Goal: Transaction & Acquisition: Purchase product/service

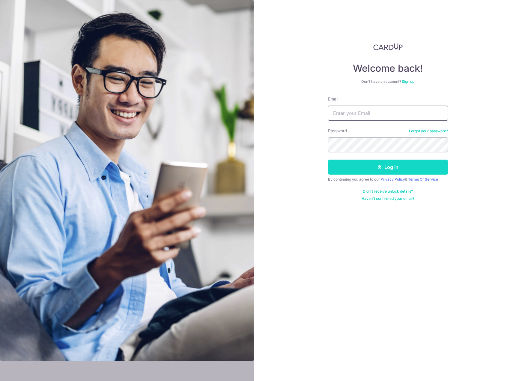
type input "[EMAIL_ADDRESS][DOMAIN_NAME]"
click at [372, 171] on button "Log in" at bounding box center [388, 167] width 120 height 15
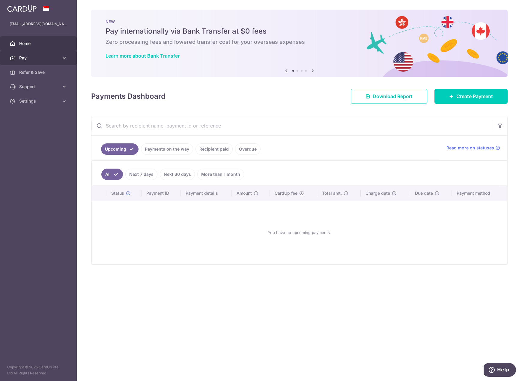
click at [67, 57] on icon at bounding box center [64, 58] width 6 height 6
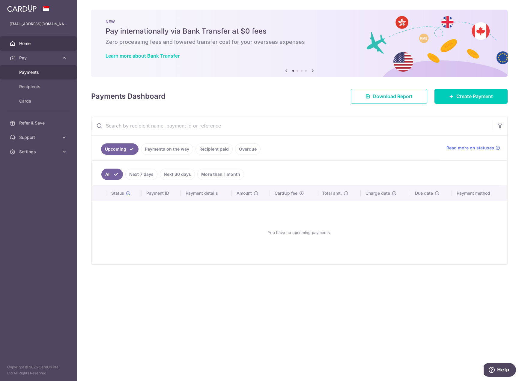
click at [51, 74] on span "Payments" at bounding box center [39, 72] width 40 height 6
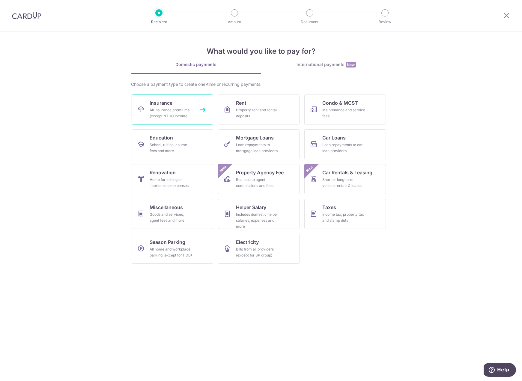
click at [186, 115] on div "All insurance premiums (except NTUC Income)" at bounding box center [171, 113] width 43 height 12
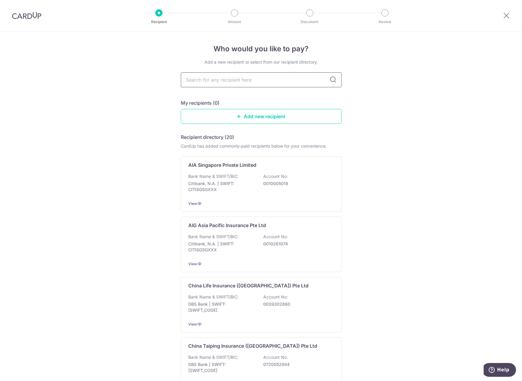
click at [253, 78] on input "text" at bounding box center [261, 79] width 161 height 15
type input "prudential"
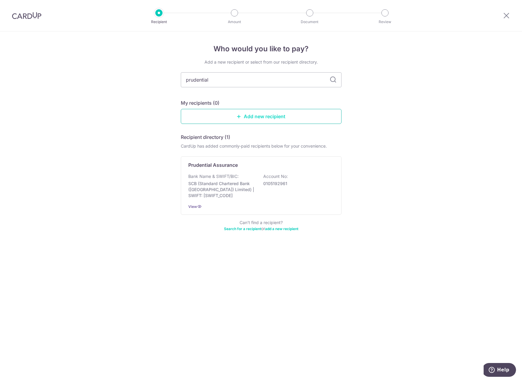
click at [273, 110] on link "Add new recipient" at bounding box center [261, 116] width 161 height 15
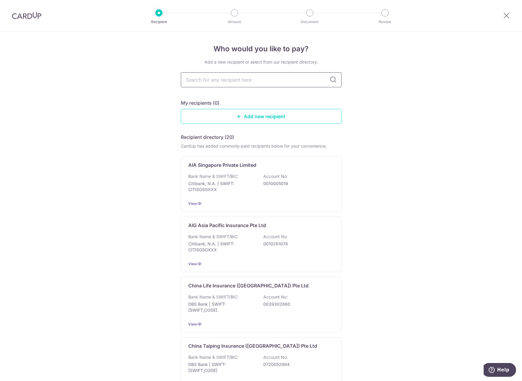
type input "["
type input "pruden"
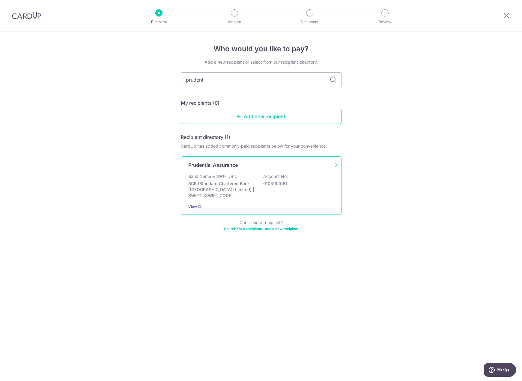
type input "prudent"
click at [335, 166] on div "Prudential Assurance Bank Name & SWIFT/BIC: SCB (Standard Chartered Bank (Singa…" at bounding box center [261, 185] width 161 height 59
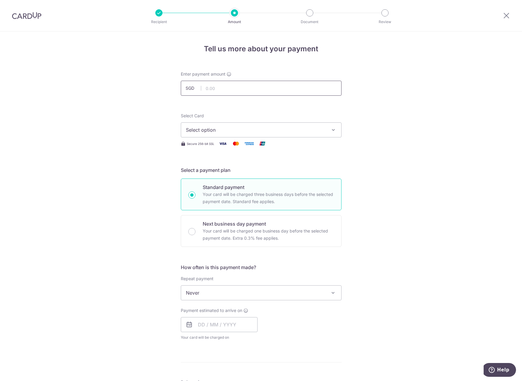
click at [245, 92] on input "text" at bounding box center [261, 88] width 161 height 15
paste input "2,039.50"
type input "2,039.50"
click at [280, 125] on button "Select option" at bounding box center [261, 129] width 161 height 15
click at [256, 174] on span "**** 7989" at bounding box center [261, 172] width 151 height 7
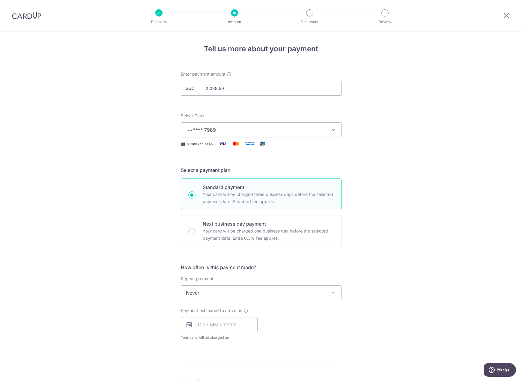
click at [394, 156] on div "Tell us more about your payment Enter payment amount SGD 2,039.50 2039.50 Selec…" at bounding box center [261, 303] width 522 height 543
click at [273, 292] on span "Never" at bounding box center [261, 293] width 160 height 14
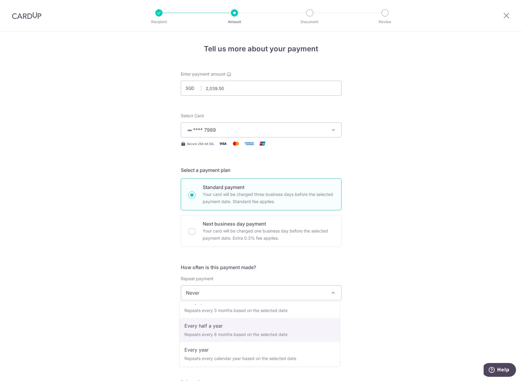
scroll to position [84, 0]
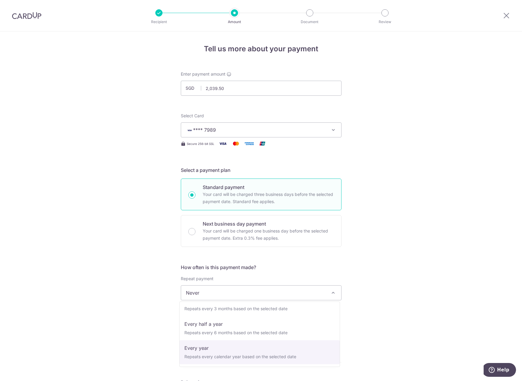
select select "6"
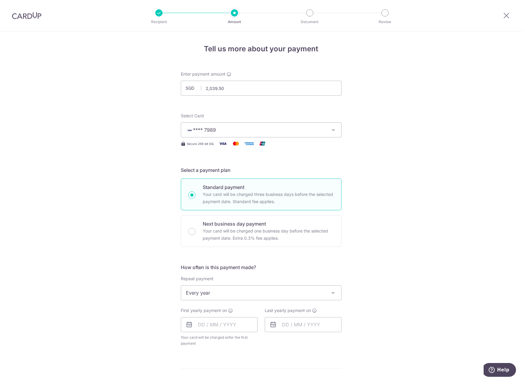
click at [403, 304] on div "Tell us more about your payment Enter payment amount SGD 2,039.50 2039.50 Selec…" at bounding box center [261, 306] width 522 height 549
click at [247, 325] on input "text" at bounding box center [219, 324] width 77 height 15
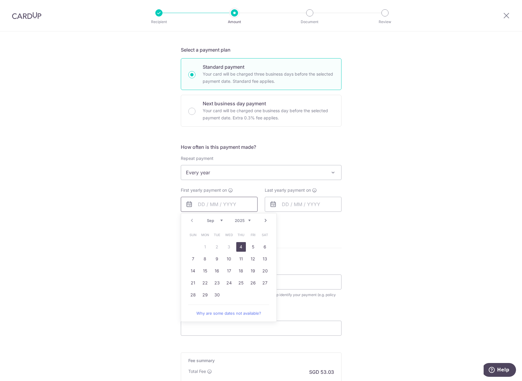
scroll to position [150, 0]
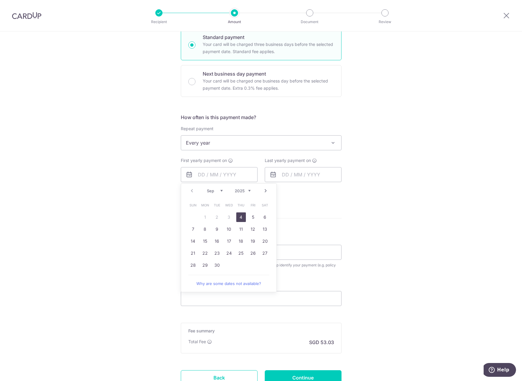
click at [376, 203] on div "Tell us more about your payment Enter payment amount SGD 2,039.50 2039.50 Selec…" at bounding box center [261, 155] width 522 height 549
click at [209, 181] on input "text" at bounding box center [219, 174] width 77 height 15
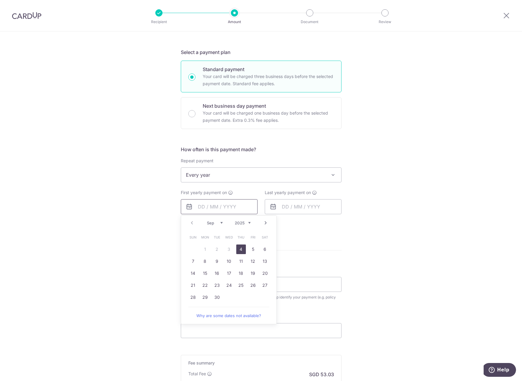
scroll to position [120, 0]
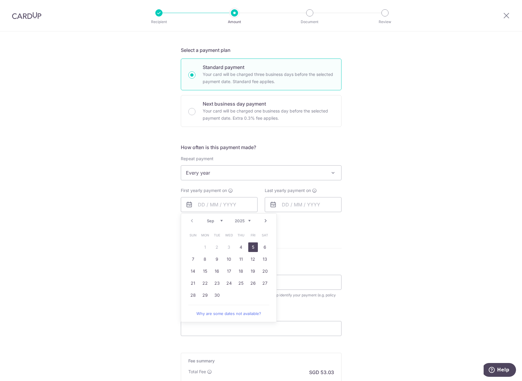
click at [251, 247] on link "5" at bounding box center [253, 247] width 10 height 10
type input "[DATE]"
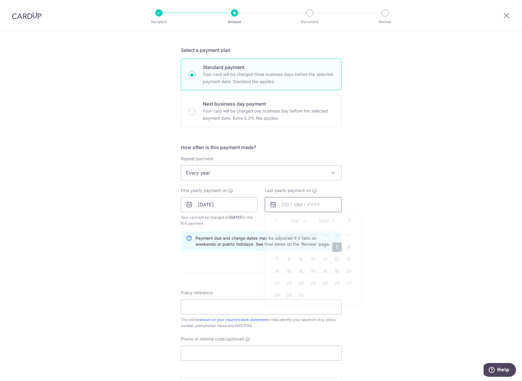
click at [310, 209] on input "text" at bounding box center [303, 204] width 77 height 15
click at [330, 221] on select "2025 2026 2027 2028 2029 2030 2031 2032 2033 2034 2035" at bounding box center [327, 220] width 16 height 5
click at [350, 247] on link "5" at bounding box center [349, 247] width 10 height 10
type input "05/09/2026"
click at [380, 236] on div "Tell us more about your payment Enter payment amount SGD 2,039.50 2039.50 Selec…" at bounding box center [261, 197] width 522 height 573
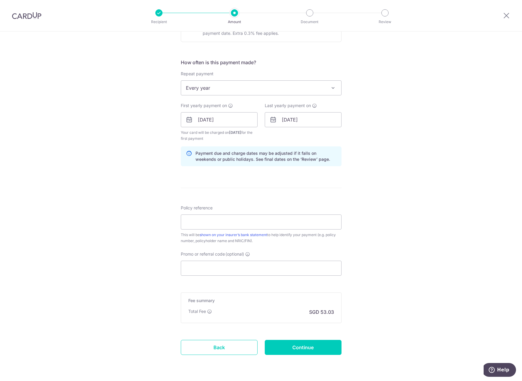
scroll to position [210, 0]
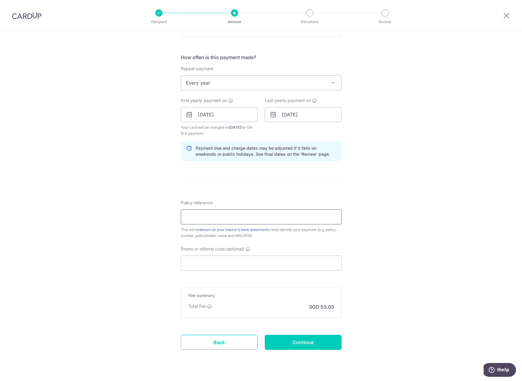
click at [263, 222] on input "Policy reference" at bounding box center [261, 216] width 161 height 15
click at [390, 225] on div "Tell us more about your payment Enter payment amount SGD 2,039.50 2039.50 Selec…" at bounding box center [261, 107] width 522 height 573
click at [223, 215] on input "Policy reference" at bounding box center [261, 216] width 161 height 15
paste input "75590144"
click at [316, 218] on input "75590144" at bounding box center [261, 216] width 161 height 15
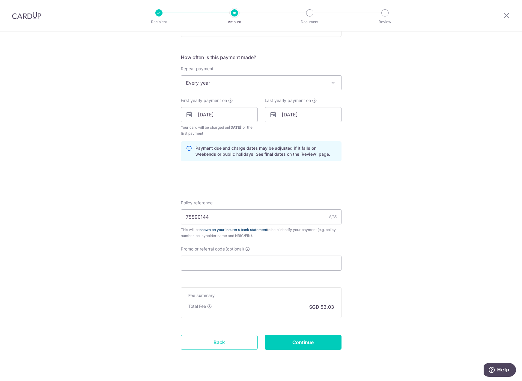
click at [252, 231] on link "shown on your insurer’s bank statement" at bounding box center [234, 229] width 68 height 5
drag, startPoint x: 217, startPoint y: 217, endPoint x: 137, endPoint y: 208, distance: 80.5
click at [155, 210] on div "Tell us more about your payment Enter payment amount SGD 2,039.50 2039.50 Selec…" at bounding box center [261, 107] width 522 height 573
type input "Policy Number: 75590144"
click at [395, 217] on div "Tell us more about your payment Enter payment amount SGD 2,039.50 2039.50 Selec…" at bounding box center [261, 107] width 522 height 573
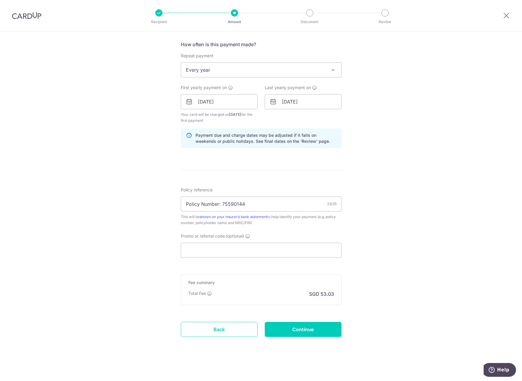
scroll to position [224, 0]
click at [381, 278] on div "Tell us more about your payment Enter payment amount SGD 2,039.50 2039.50 Selec…" at bounding box center [261, 94] width 522 height 573
click at [398, 222] on div "Tell us more about your payment Enter payment amount SGD 2,039.50 2039.50 Selec…" at bounding box center [261, 94] width 522 height 573
click at [326, 330] on input "Continue" at bounding box center [303, 328] width 77 height 15
type input "Create Schedule"
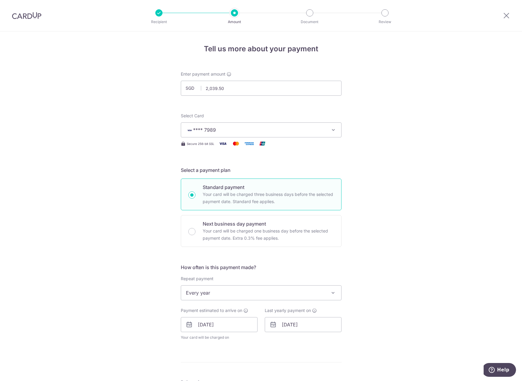
scroll to position [202, 0]
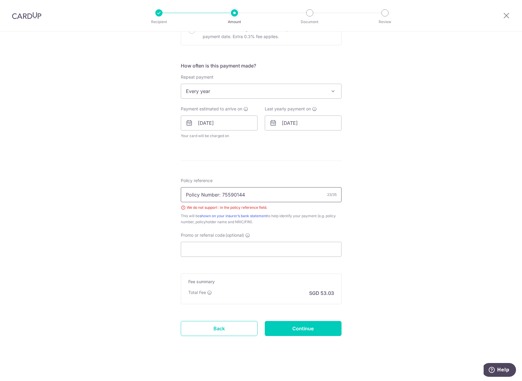
click at [208, 197] on input "Policy Number: 75590144" at bounding box center [261, 194] width 161 height 15
click at [215, 197] on input "Policy Number: 75590144" at bounding box center [261, 194] width 161 height 15
drag, startPoint x: 219, startPoint y: 194, endPoint x: 23, endPoint y: 169, distance: 198.5
click at [126, 184] on div "Tell us more about your payment Enter payment amount SGD 2,039.50 2039.50 Selec…" at bounding box center [261, 105] width 522 height 551
type input "75590144"
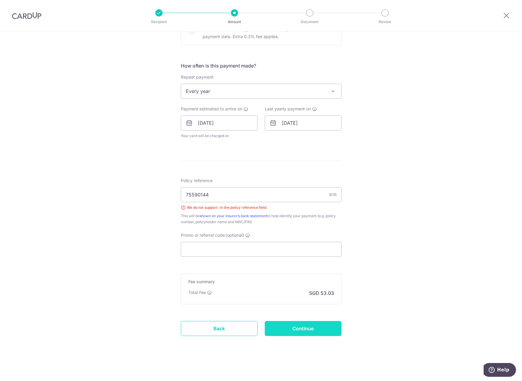
click at [316, 332] on input "Continue" at bounding box center [303, 328] width 77 height 15
type input "Create Schedule"
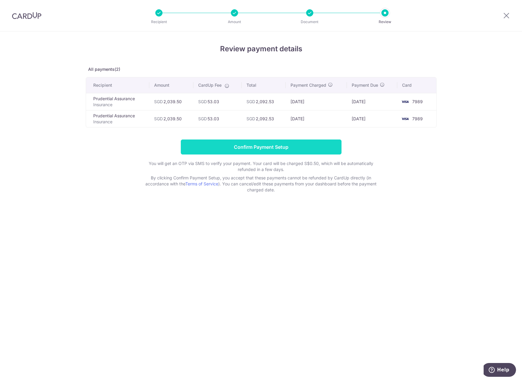
click at [288, 142] on input "Confirm Payment Setup" at bounding box center [261, 147] width 161 height 15
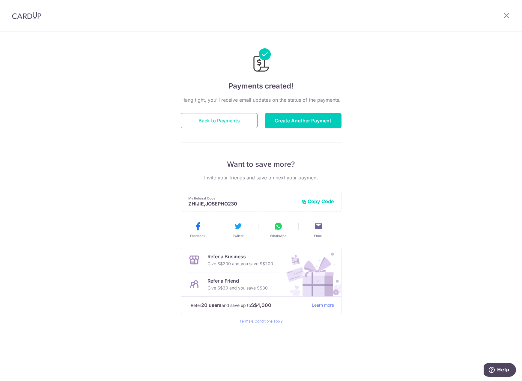
click at [241, 122] on button "Back to Payments" at bounding box center [219, 120] width 77 height 15
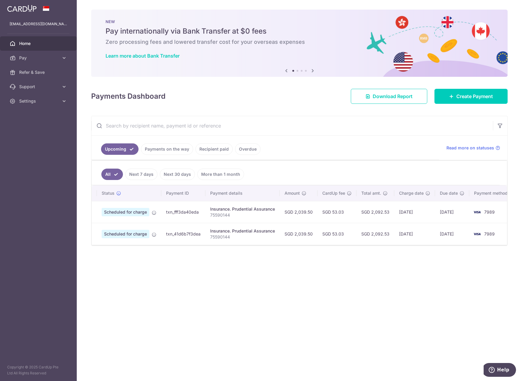
scroll to position [0, 12]
drag, startPoint x: 397, startPoint y: 213, endPoint x: 435, endPoint y: 213, distance: 38.1
click at [435, 213] on tr "Update payment Cancel payment Scheduled for charge txn_fff3da40eda Insurance. P…" at bounding box center [295, 212] width 430 height 22
click at [434, 213] on td "[DATE]" at bounding box center [448, 212] width 34 height 22
drag, startPoint x: 395, startPoint y: 233, endPoint x: 417, endPoint y: 231, distance: 22.6
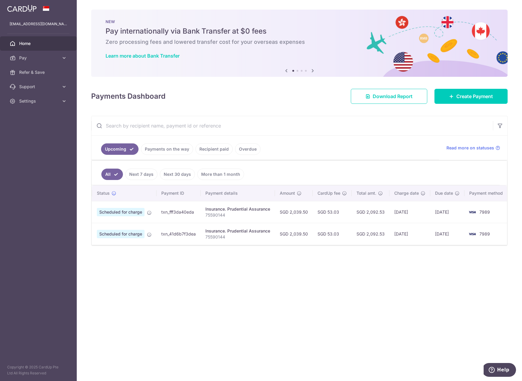
click at [417, 231] on td "01/09/2026" at bounding box center [410, 234] width 41 height 22
click at [436, 212] on td "[DATE]" at bounding box center [448, 212] width 34 height 22
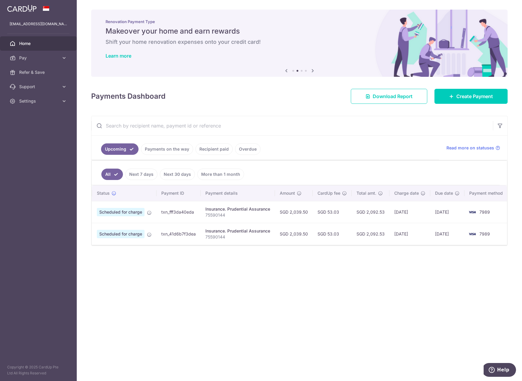
drag, startPoint x: 412, startPoint y: 214, endPoint x: 424, endPoint y: 214, distance: 12.0
click at [424, 213] on td "02/09/2025" at bounding box center [410, 212] width 41 height 22
drag, startPoint x: 411, startPoint y: 237, endPoint x: 423, endPoint y: 233, distance: 12.8
click at [418, 235] on td "01/09/2026" at bounding box center [410, 234] width 41 height 22
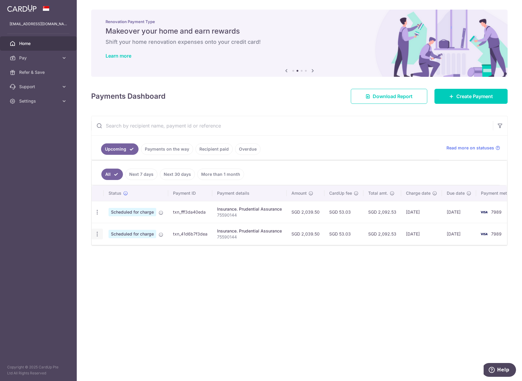
click at [101, 235] on div "Update payment Cancel payment" at bounding box center [97, 234] width 11 height 11
click at [95, 235] on icon "button" at bounding box center [97, 234] width 6 height 6
click at [133, 267] on span "Cancel payment" at bounding box center [129, 265] width 40 height 7
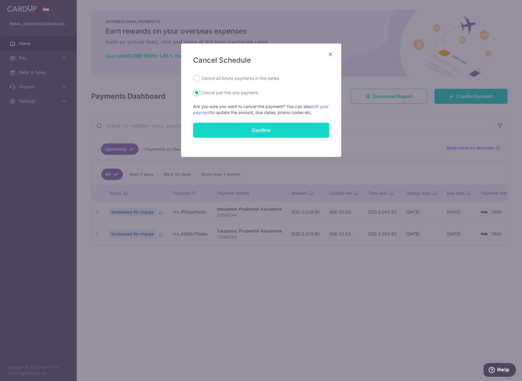
click at [276, 131] on button "Confirm" at bounding box center [261, 130] width 136 height 15
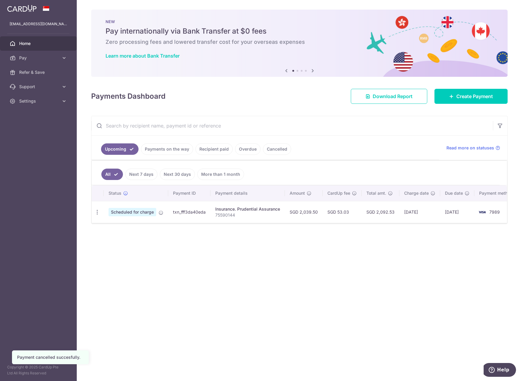
drag, startPoint x: 201, startPoint y: 226, endPoint x: 311, endPoint y: 233, distance: 110.3
click at [310, 233] on div "× Pause Schedule Pause all future payments in this series Pause just this one p…" at bounding box center [300, 190] width 446 height 381
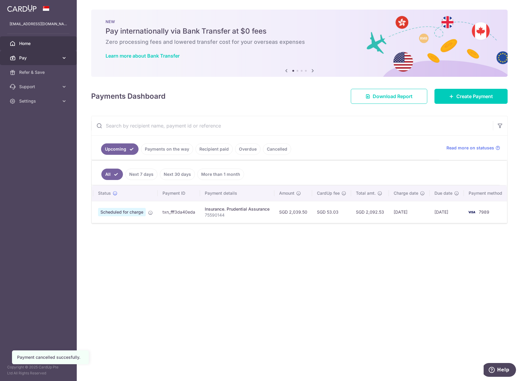
click at [64, 57] on icon at bounding box center [64, 58] width 6 height 6
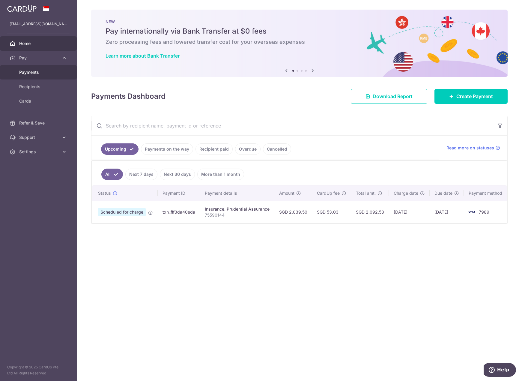
click at [60, 74] on link "Payments" at bounding box center [38, 72] width 77 height 14
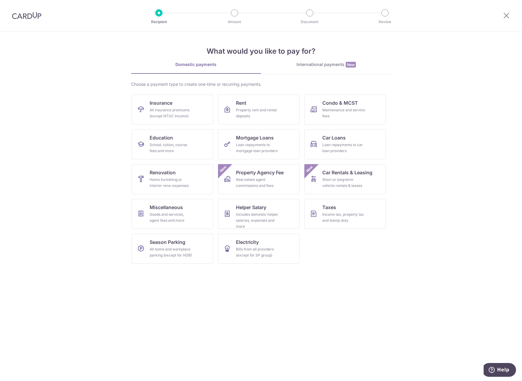
click at [31, 14] on img at bounding box center [26, 15] width 29 height 7
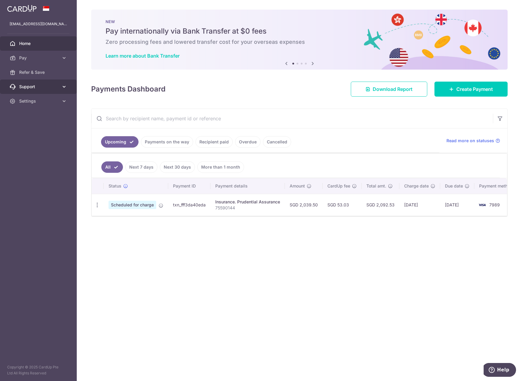
click at [59, 85] on link "Support" at bounding box center [38, 87] width 77 height 14
click at [65, 86] on icon at bounding box center [64, 87] width 6 height 6
click at [66, 55] on icon at bounding box center [64, 58] width 6 height 6
click at [441, 287] on div "× Pause Schedule Pause all future payments in this series Pause just this one p…" at bounding box center [300, 190] width 446 height 381
click at [64, 155] on link "Settings" at bounding box center [38, 152] width 77 height 14
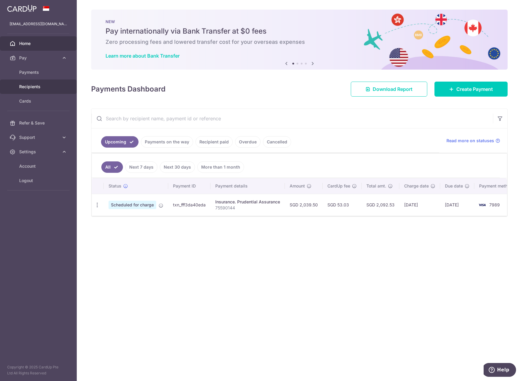
click at [44, 87] on span "Recipients" at bounding box center [39, 87] width 40 height 6
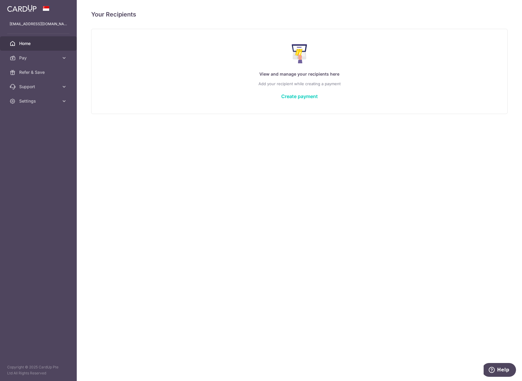
click at [31, 47] on link "Home" at bounding box center [38, 43] width 77 height 14
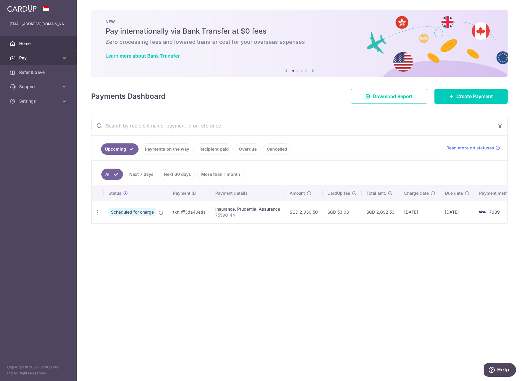
click at [65, 59] on icon at bounding box center [64, 58] width 6 height 6
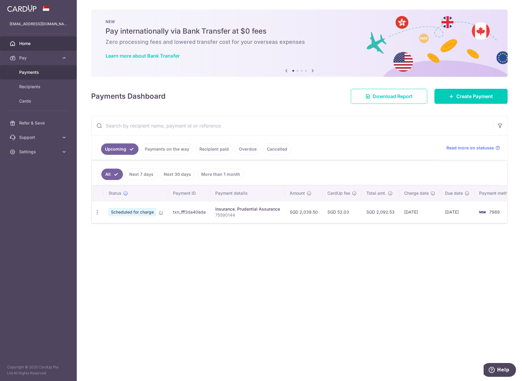
click at [56, 76] on link "Payments" at bounding box center [38, 72] width 77 height 14
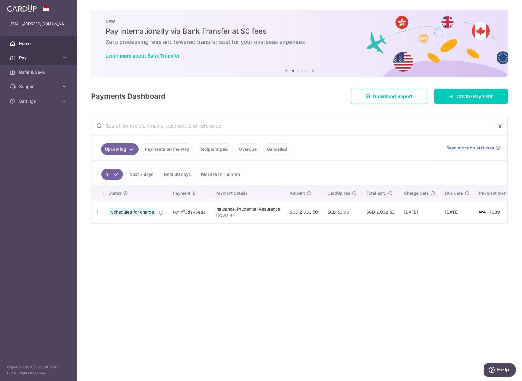
click at [64, 57] on icon at bounding box center [64, 58] width 6 height 6
click at [50, 90] on link "Recipients" at bounding box center [38, 87] width 77 height 14
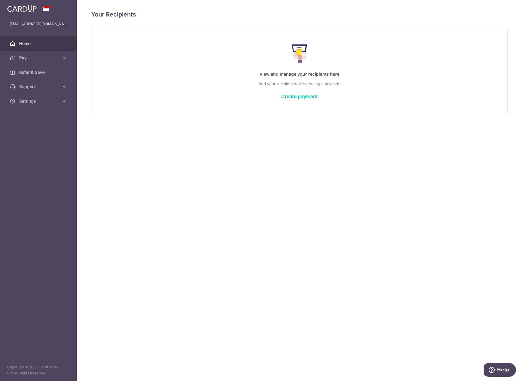
click at [41, 38] on link "Home" at bounding box center [38, 43] width 77 height 14
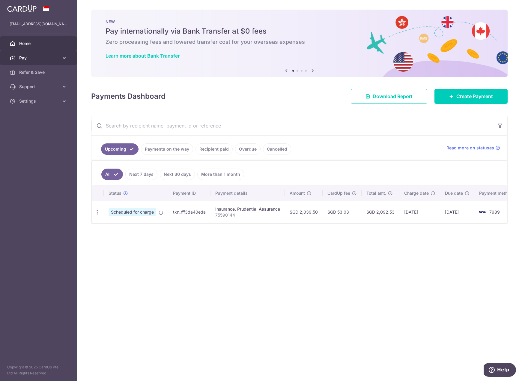
click at [62, 59] on icon at bounding box center [64, 58] width 6 height 6
click at [63, 150] on icon at bounding box center [64, 152] width 6 height 6
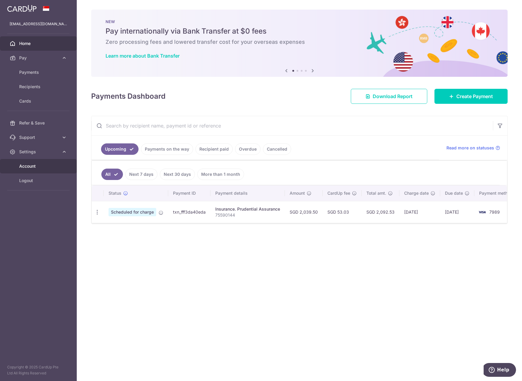
click at [56, 166] on span "Account" at bounding box center [39, 166] width 40 height 6
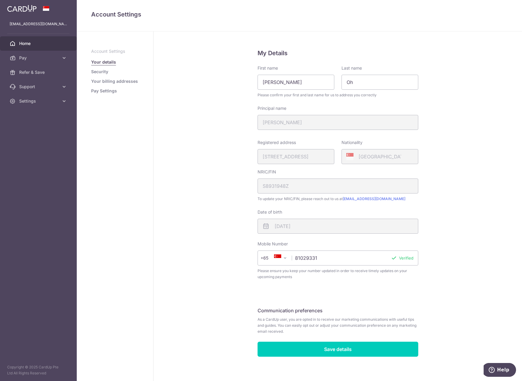
click at [47, 47] on link "Home" at bounding box center [38, 43] width 77 height 14
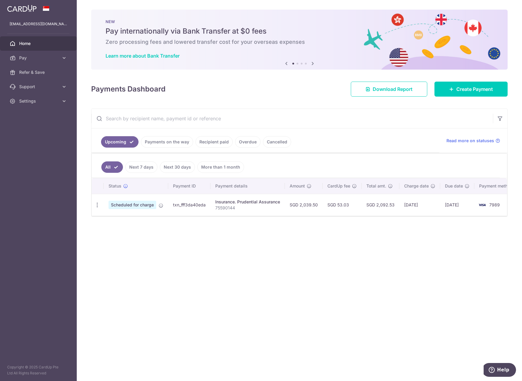
click at [64, 56] on icon at bounding box center [64, 58] width 6 height 6
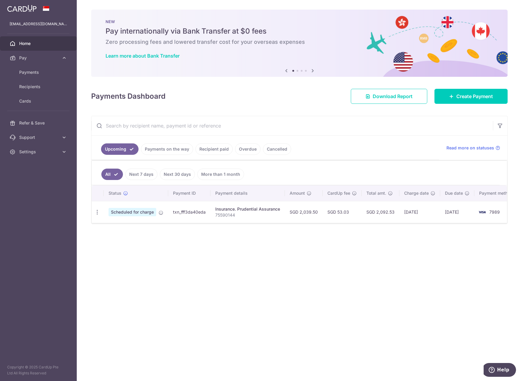
click at [212, 150] on link "Recipient paid" at bounding box center [214, 148] width 37 height 11
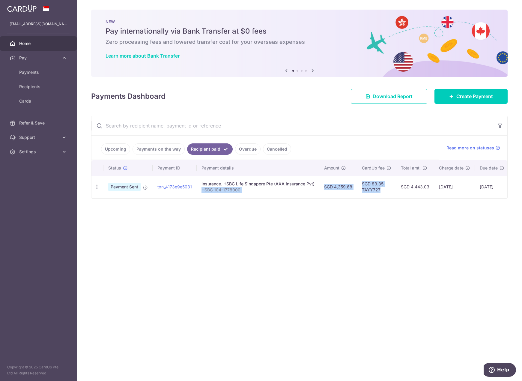
drag, startPoint x: 278, startPoint y: 196, endPoint x: 385, endPoint y: 197, distance: 106.5
click at [385, 197] on tr "PDF Receipt Payment Sent txn_4173e9e5031 Insurance. HSBC LIfe Singapore Pte (AX…" at bounding box center [324, 187] width 464 height 22
click at [399, 193] on td "SGD 4,443.03" at bounding box center [415, 187] width 38 height 22
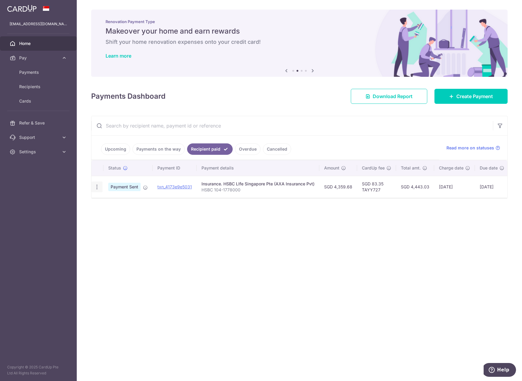
click at [95, 187] on icon "button" at bounding box center [97, 187] width 6 height 6
click at [94, 186] on icon "button" at bounding box center [97, 187] width 6 height 6
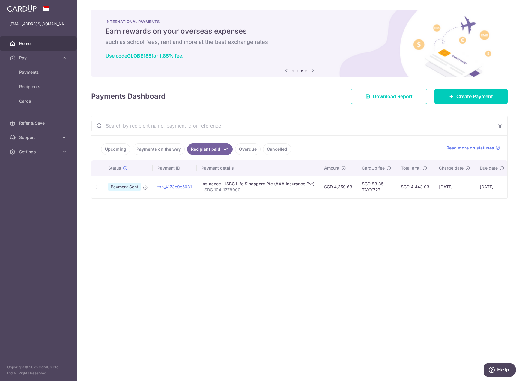
click at [118, 151] on link "Upcoming" at bounding box center [115, 148] width 29 height 11
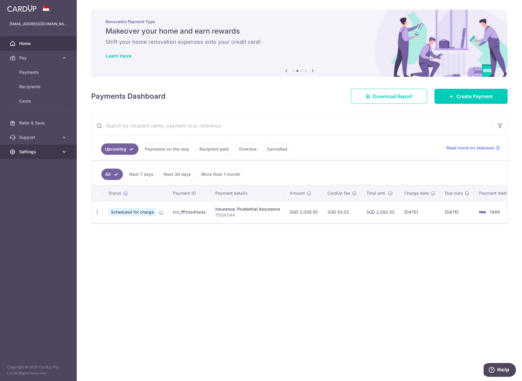
click at [63, 151] on icon at bounding box center [64, 152] width 6 height 6
click at [54, 178] on span "Logout" at bounding box center [39, 181] width 40 height 6
